Goal: Task Accomplishment & Management: Manage account settings

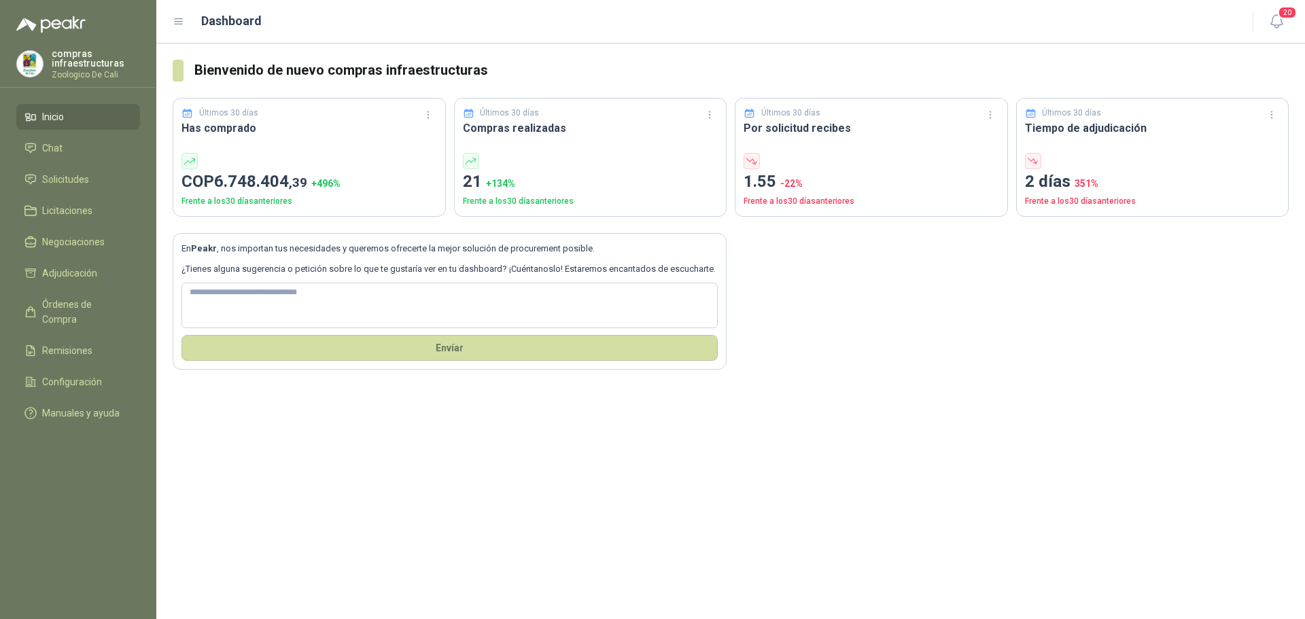
click at [59, 161] on ul "Inicio Chat Solicitudes Licitaciones Negociaciones Adjudicación Órdenes de Comp…" at bounding box center [78, 268] width 156 height 328
click at [65, 181] on span "Solicitudes" at bounding box center [65, 179] width 47 height 15
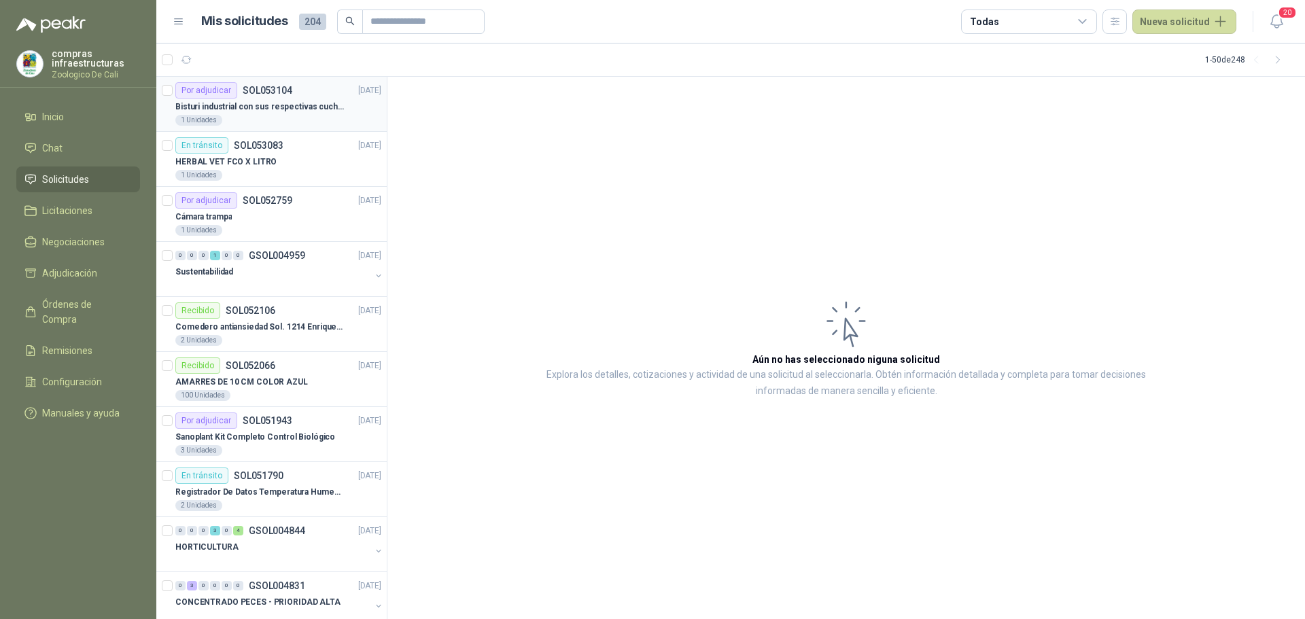
click at [313, 105] on p "Bisturi industrial con sus respectivas cuchillas segun muestra" at bounding box center [259, 107] width 169 height 13
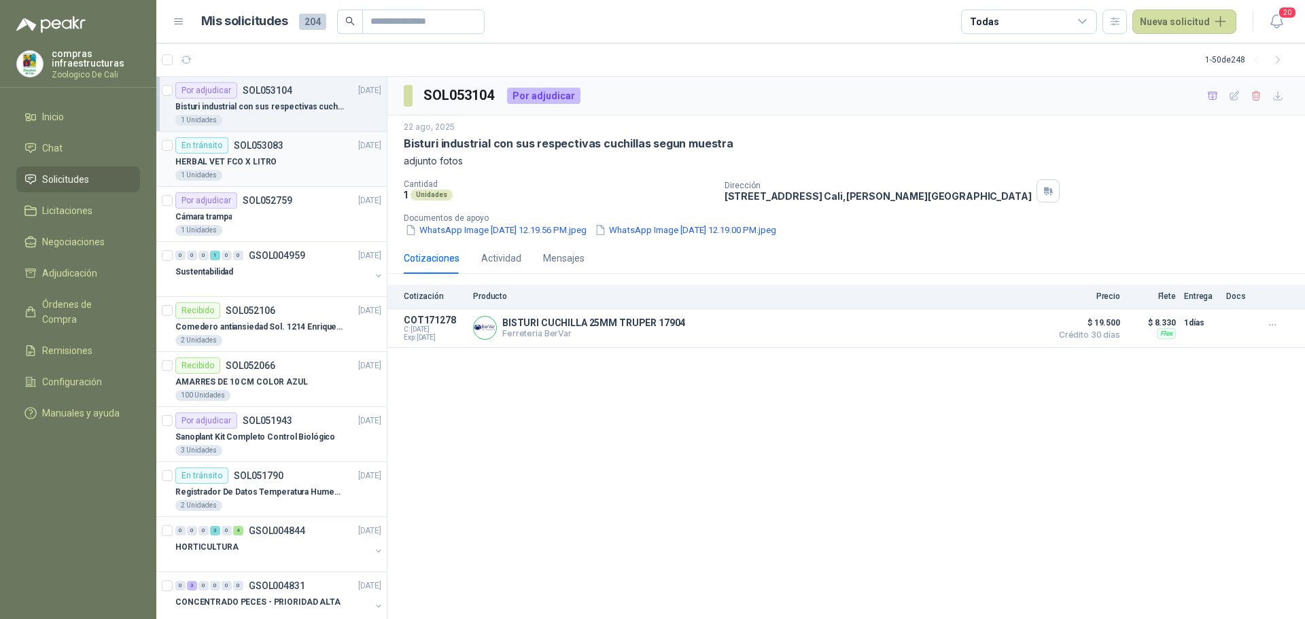
click at [213, 159] on p "HERBAL VET FCO X LITRO" at bounding box center [225, 162] width 101 height 13
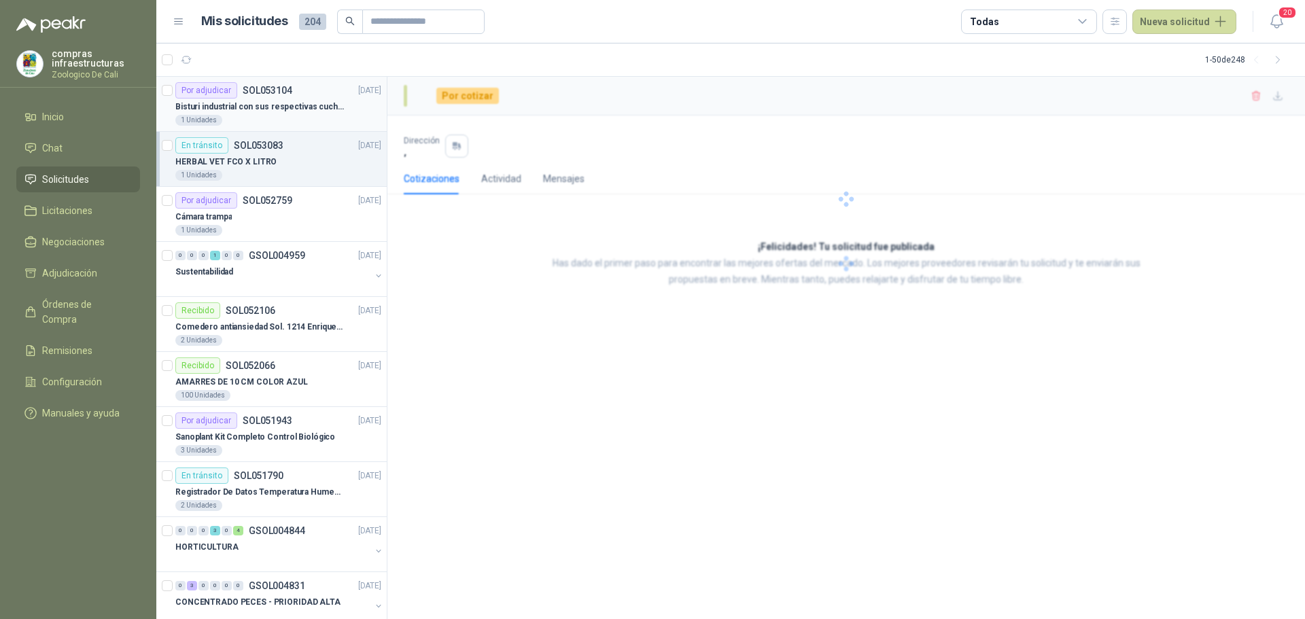
click at [243, 107] on p "Bisturi industrial con sus respectivas cuchillas segun muestra" at bounding box center [259, 107] width 169 height 13
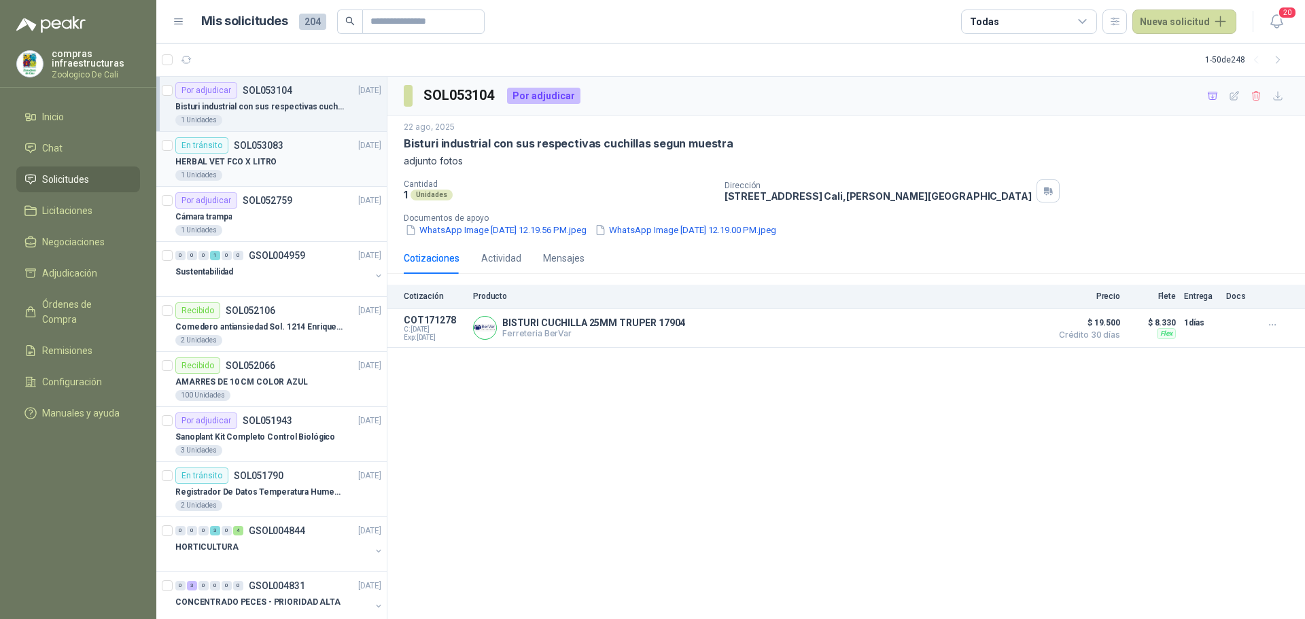
click at [244, 142] on p "SOL053083" at bounding box center [259, 146] width 50 height 10
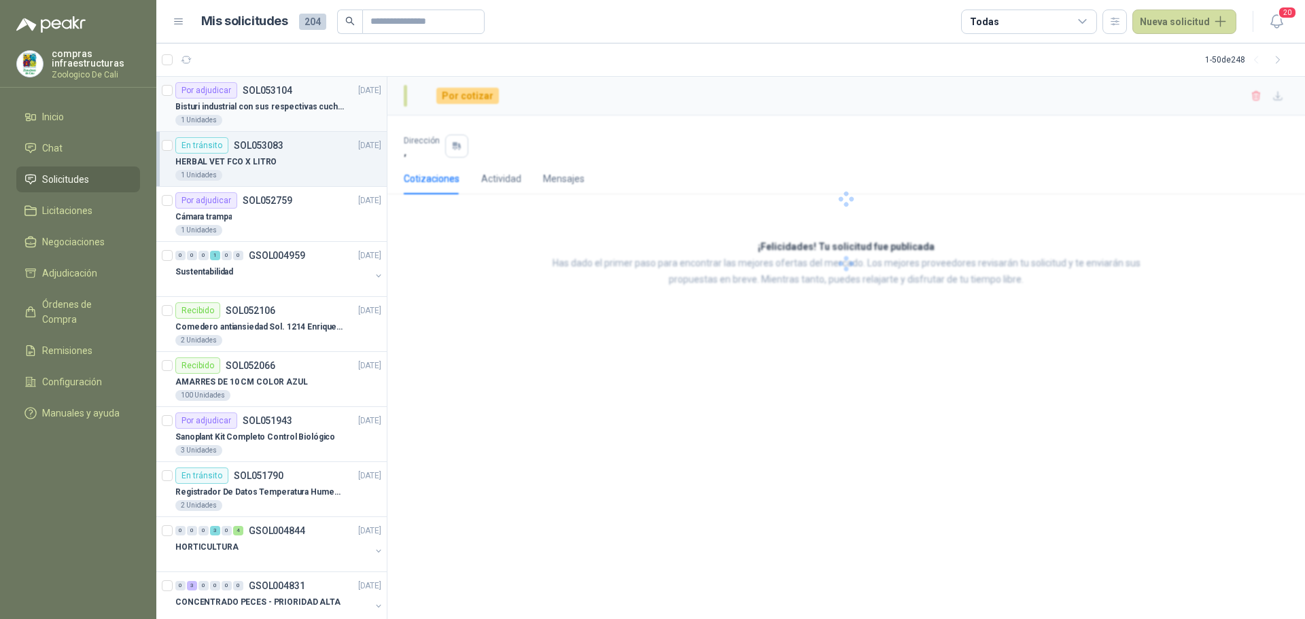
click at [262, 95] on p "SOL053104" at bounding box center [268, 91] width 50 height 10
